Goal: Information Seeking & Learning: Learn about a topic

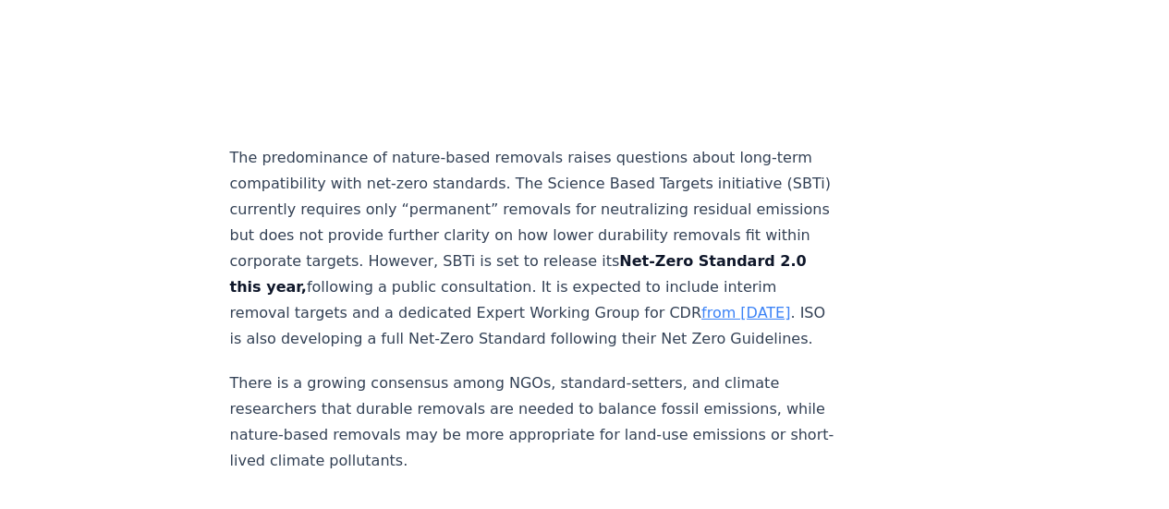
scroll to position [2957, 0]
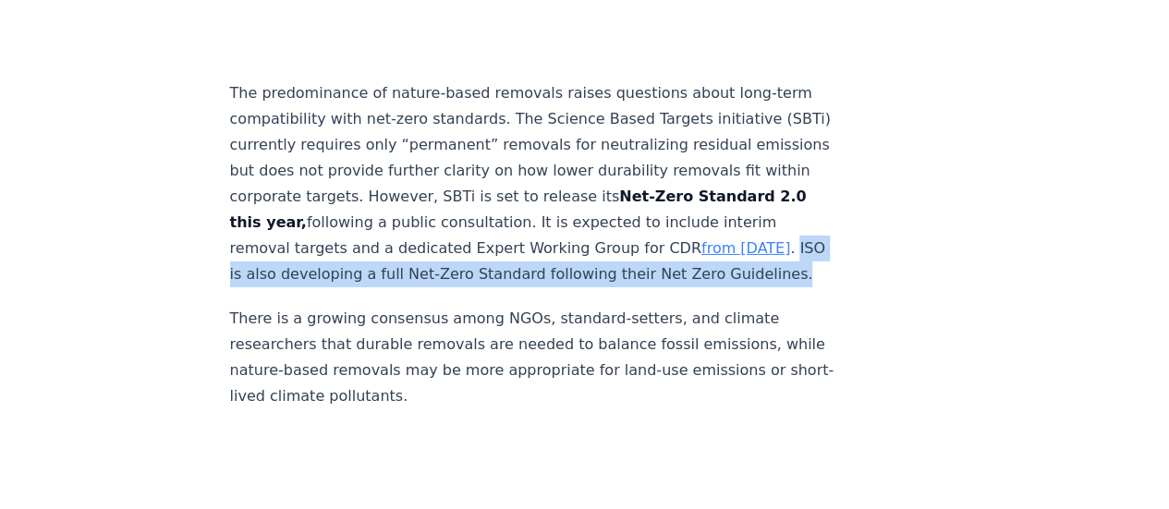
drag, startPoint x: 415, startPoint y: 245, endPoint x: 356, endPoint y: 216, distance: 65.7
click at [356, 216] on p "The predominance of nature-based removals raises questions about long-term comp…" at bounding box center [536, 183] width 612 height 207
copy p "ISO is also developing a full Net-Zero Standard following their Net Zero Guidel…"
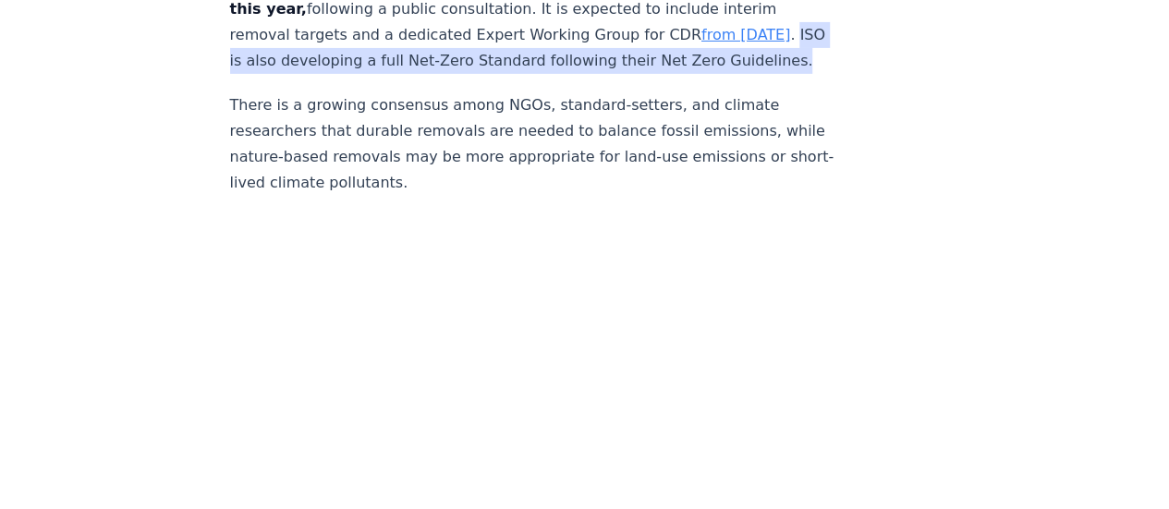
scroll to position [3142, 0]
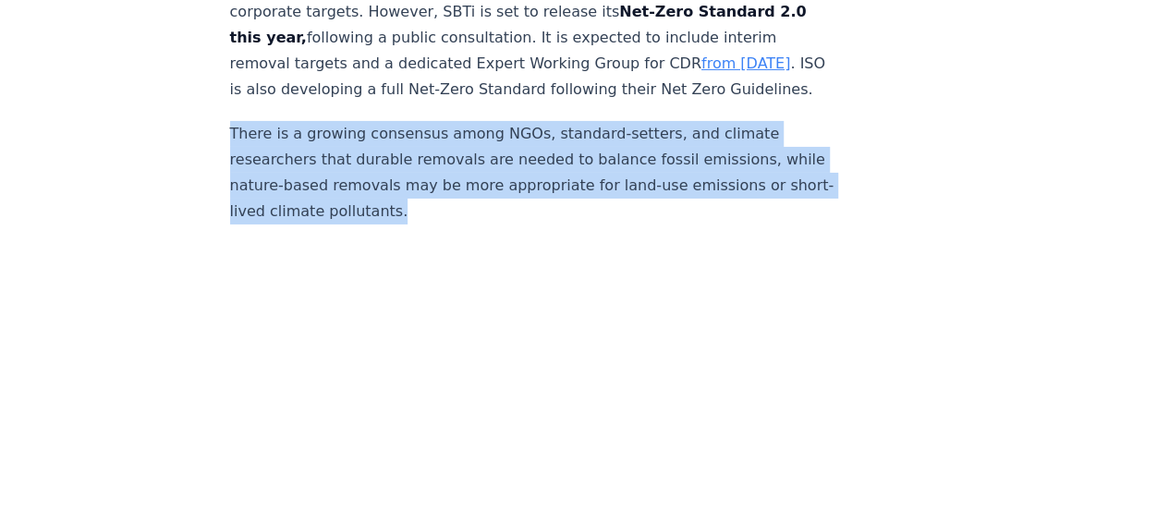
drag, startPoint x: 436, startPoint y: 177, endPoint x: 188, endPoint y: 104, distance: 258.8
copy p "There is a growing consensus among NGOs, standard-setters, and climate research…"
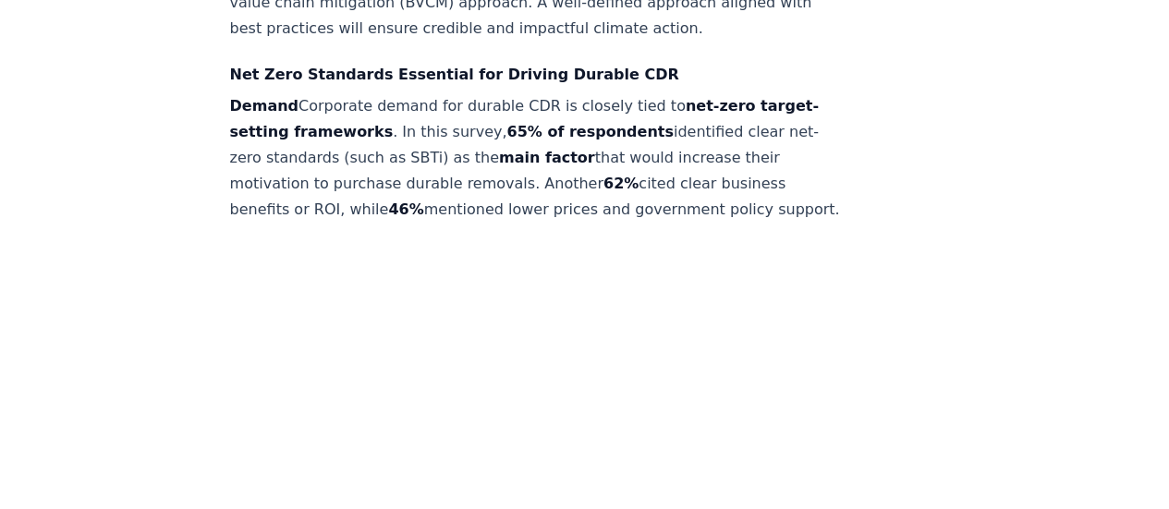
scroll to position [4066, 0]
drag, startPoint x: 292, startPoint y: 101, endPoint x: 512, endPoint y: 230, distance: 255.2
click at [512, 222] on p "Demand Corporate demand for durable CDR is closely tied to net-zero target-sett…" at bounding box center [536, 156] width 612 height 129
copy p "Corporate demand for durable CDR is closely tied to net-zero target-setting fra…"
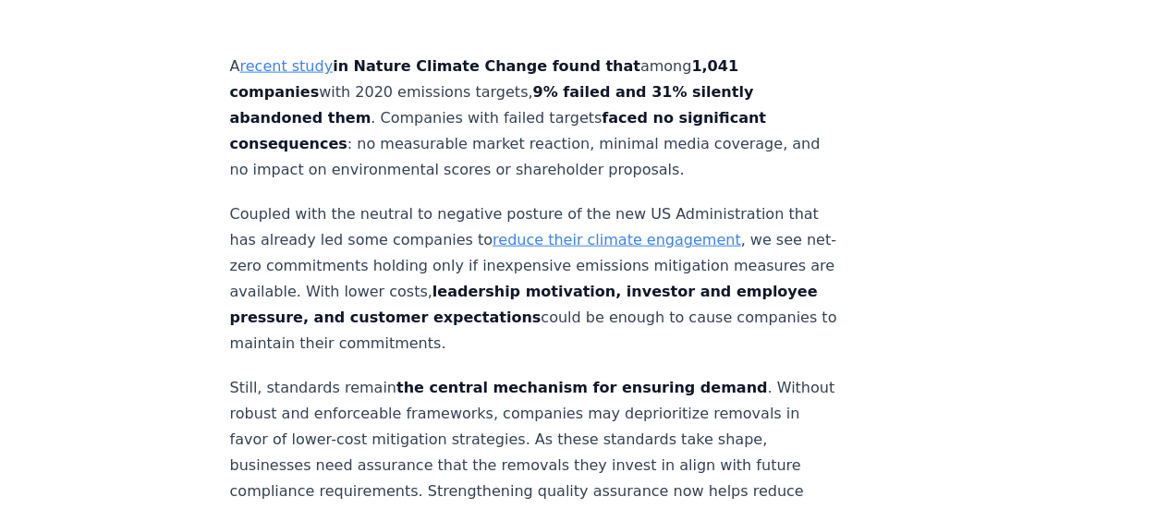
scroll to position [5545, 0]
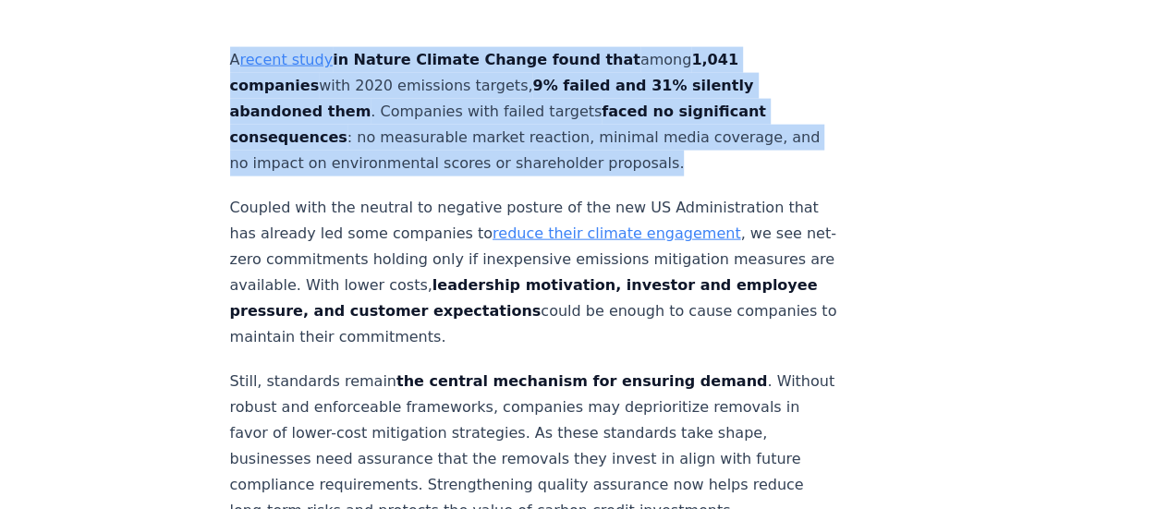
drag, startPoint x: 230, startPoint y: 73, endPoint x: 693, endPoint y: 189, distance: 477.4
click at [693, 177] on p "A recent study in Nature Climate Change found that among 1,041 companies with 2…" at bounding box center [536, 111] width 612 height 129
copy p "A recent study in Nature Climate Change found that among 1,041 companies with 2…"
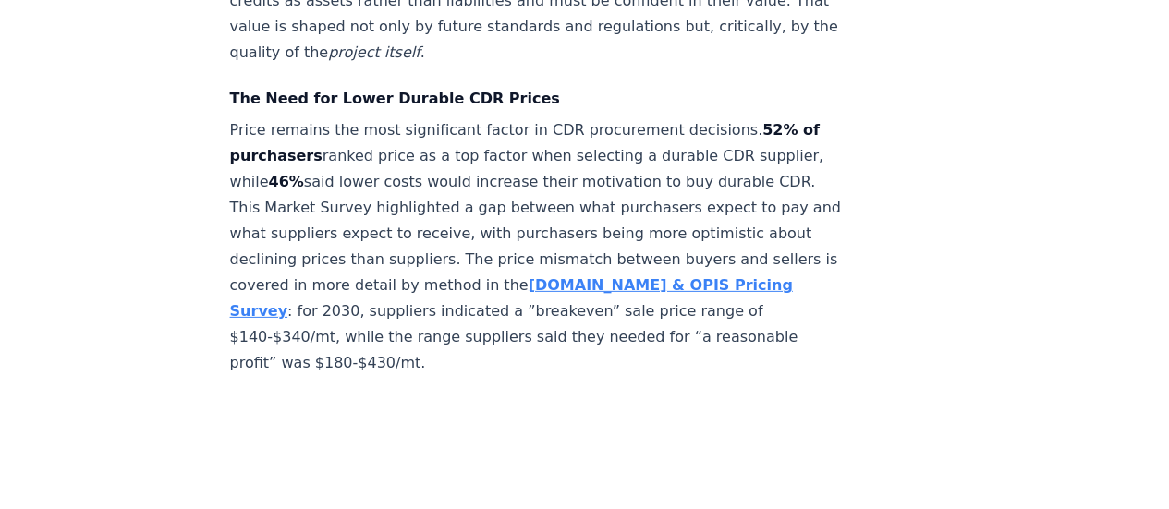
scroll to position [6284, 0]
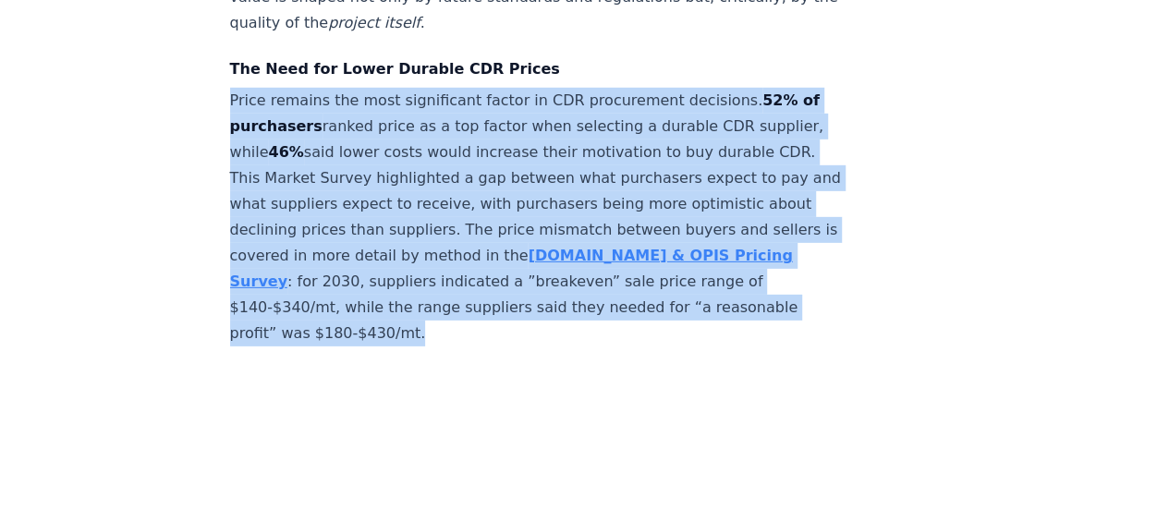
drag, startPoint x: 227, startPoint y: 117, endPoint x: 442, endPoint y: 347, distance: 313.8
copy p "Price remains the most significant factor in CDR procurement decisions. 52% of …"
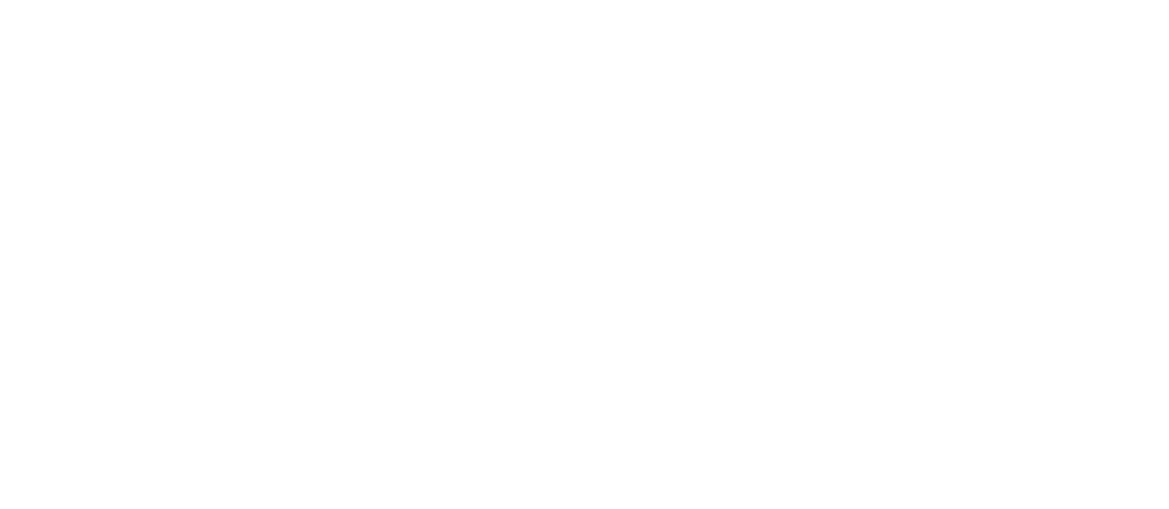
scroll to position [6746, 0]
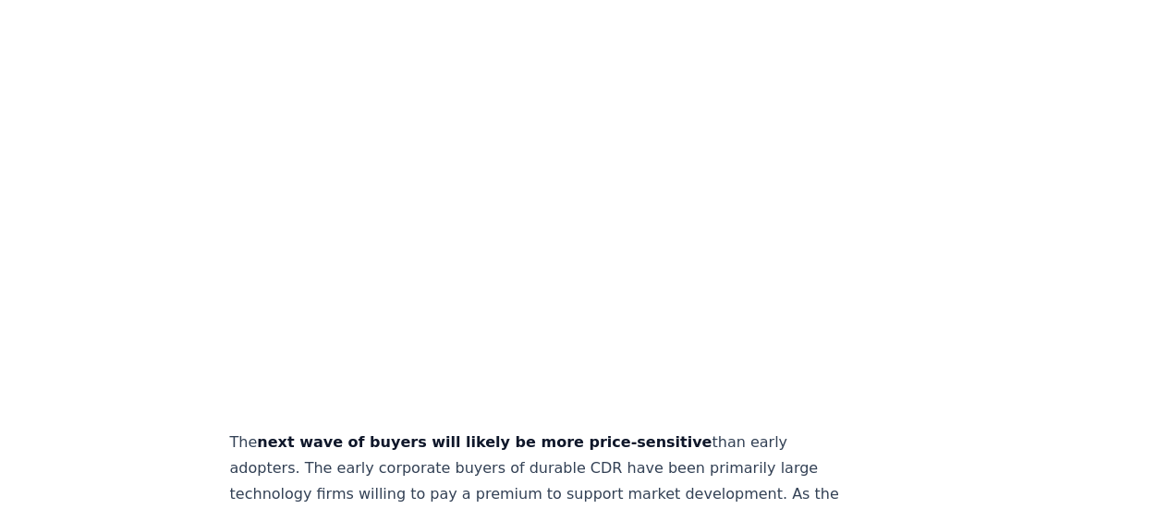
drag, startPoint x: 1114, startPoint y: 165, endPoint x: 1100, endPoint y: 165, distance: 13.9
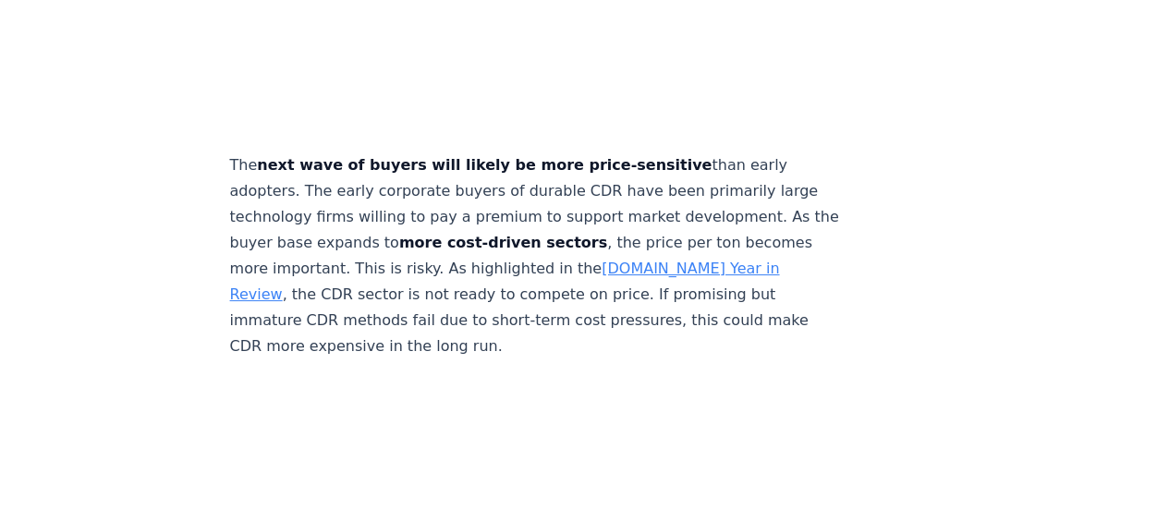
scroll to position [7116, 0]
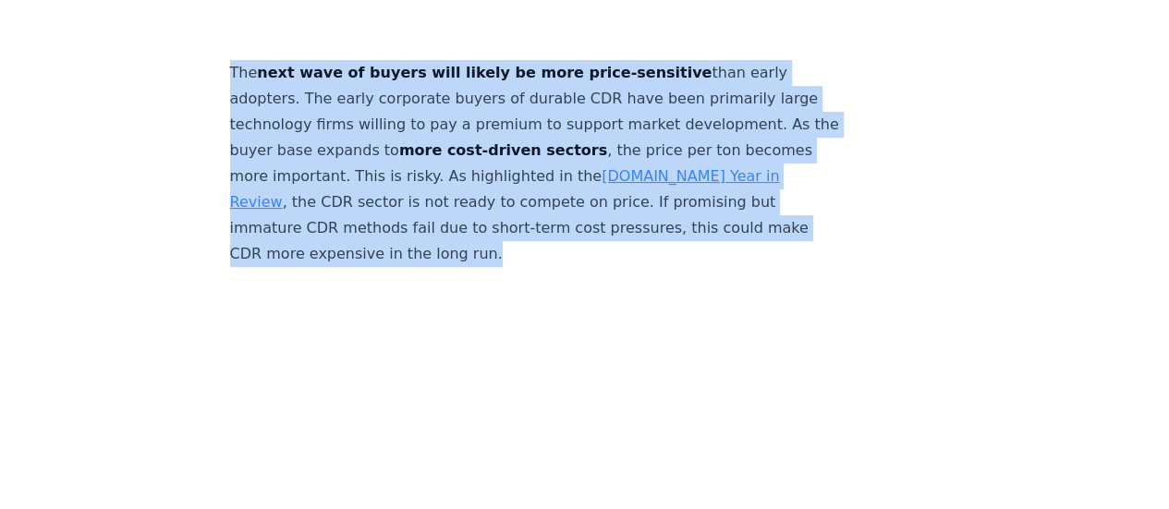
drag, startPoint x: 229, startPoint y: 94, endPoint x: 493, endPoint y: 267, distance: 315.8
click at [493, 267] on p "The next wave of buyers will likely be more price-sensitive than early adopters…" at bounding box center [536, 163] width 612 height 207
copy p "The next wave of buyers will likely be more price-sensitive than early adopters…"
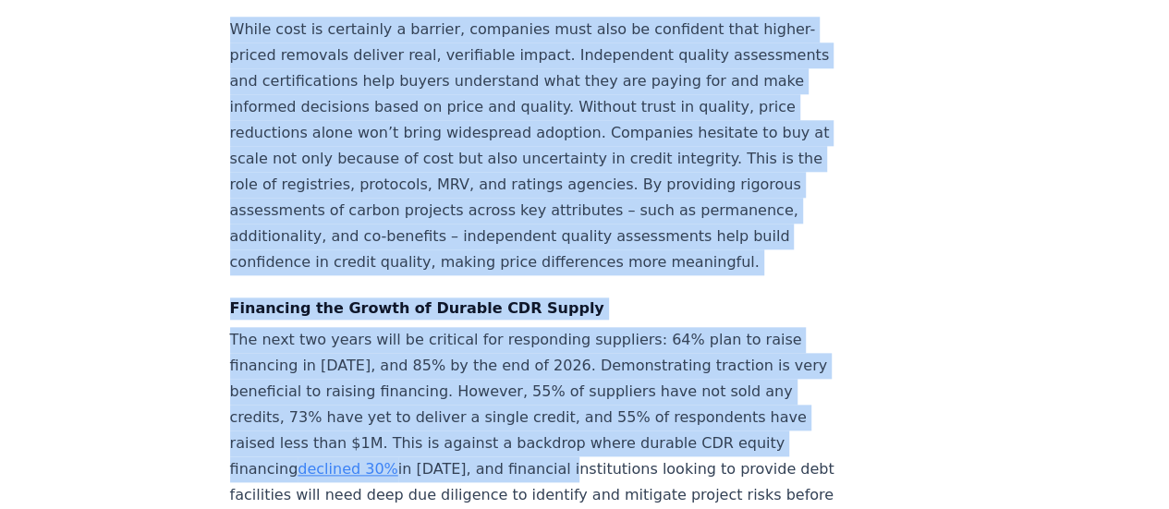
scroll to position [7972, 0]
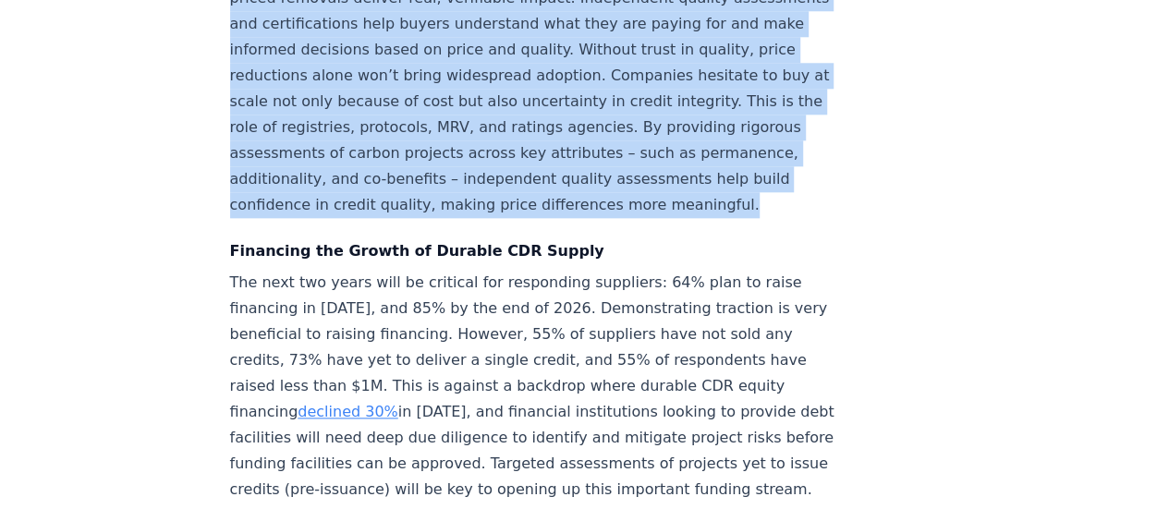
drag, startPoint x: 227, startPoint y: 73, endPoint x: 426, endPoint y: 253, distance: 268.2
copy div "Lorem, ipsumdolo sita conse adip elitse. Doeiusmod temp incidi utlaboreetdo mag…"
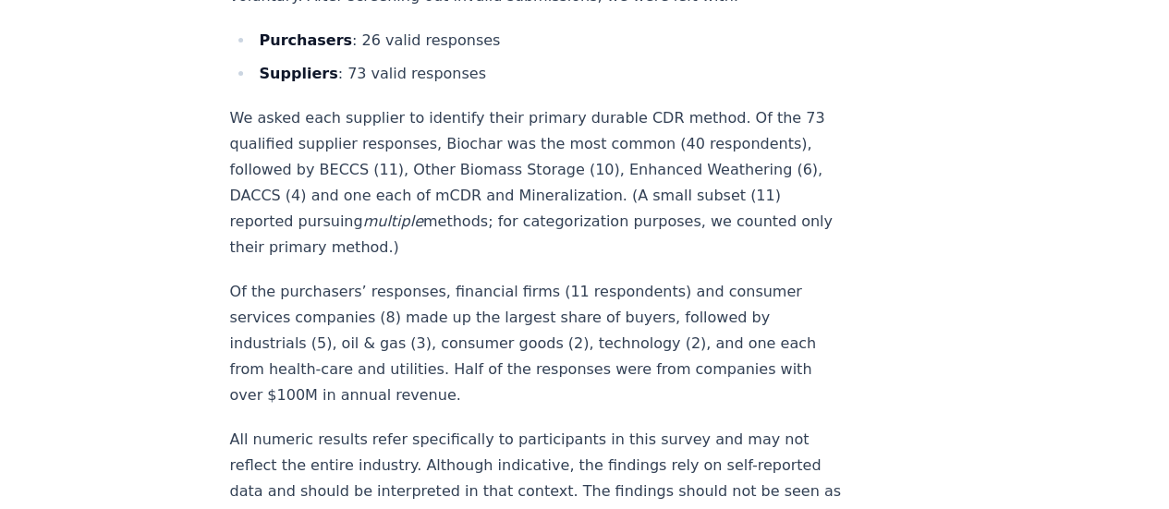
scroll to position [10467, 0]
